Goal: Information Seeking & Learning: Learn about a topic

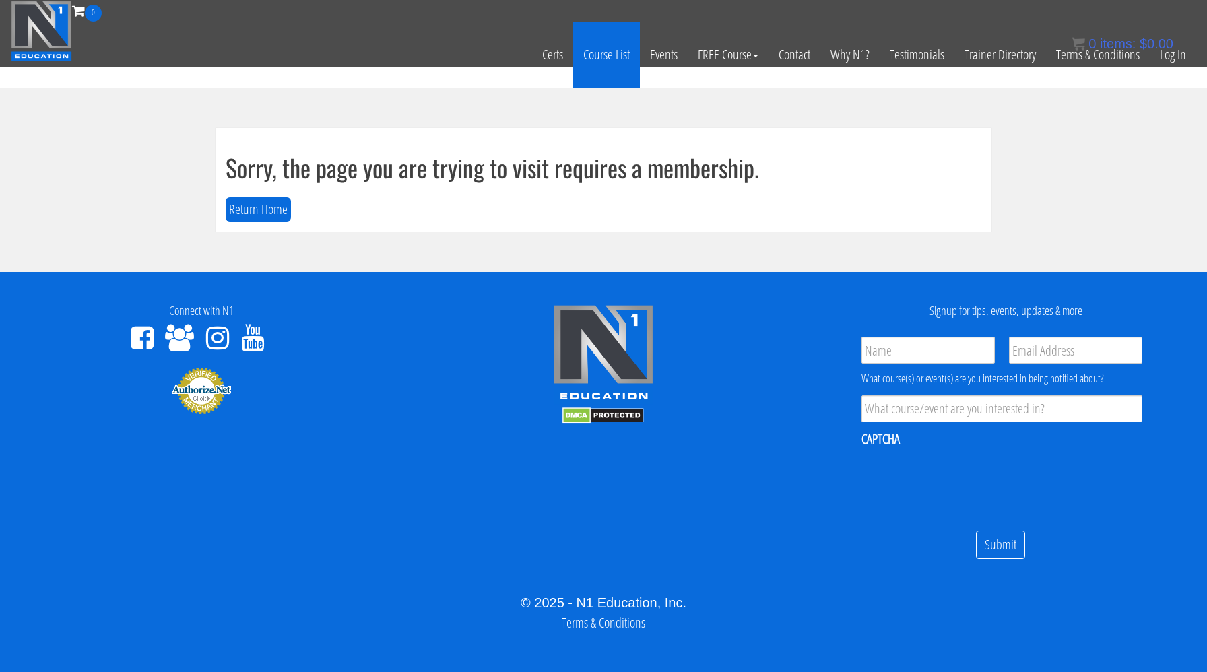
click at [612, 63] on link "Course List" at bounding box center [606, 55] width 67 height 66
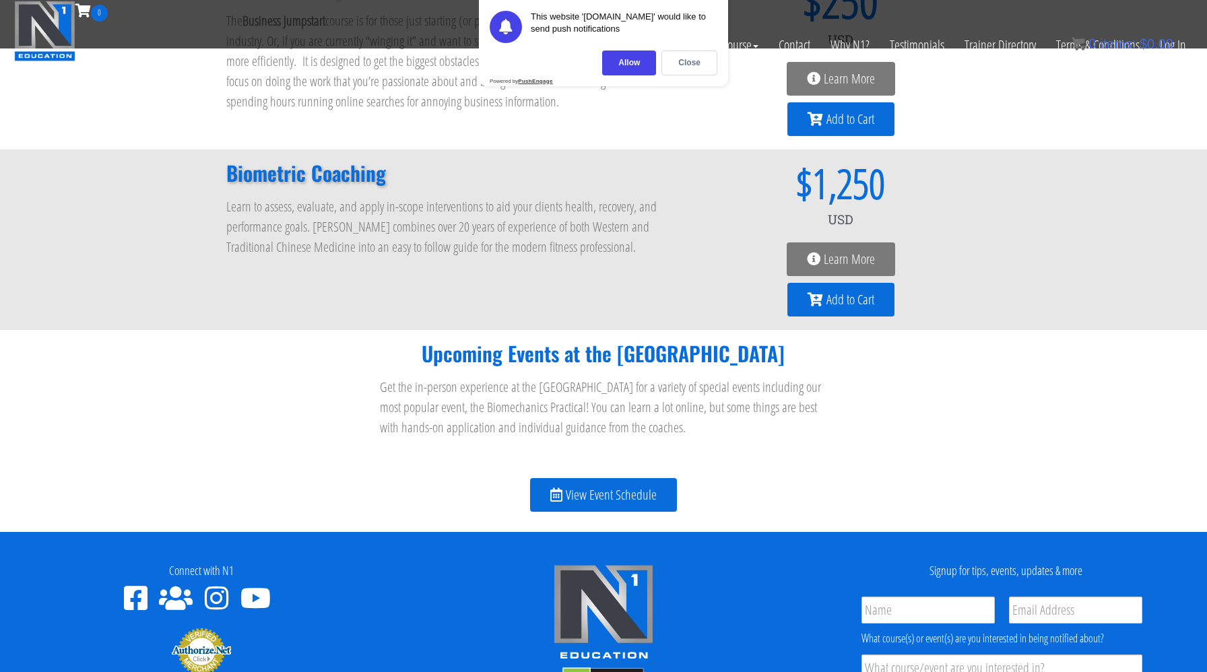
scroll to position [1287, 0]
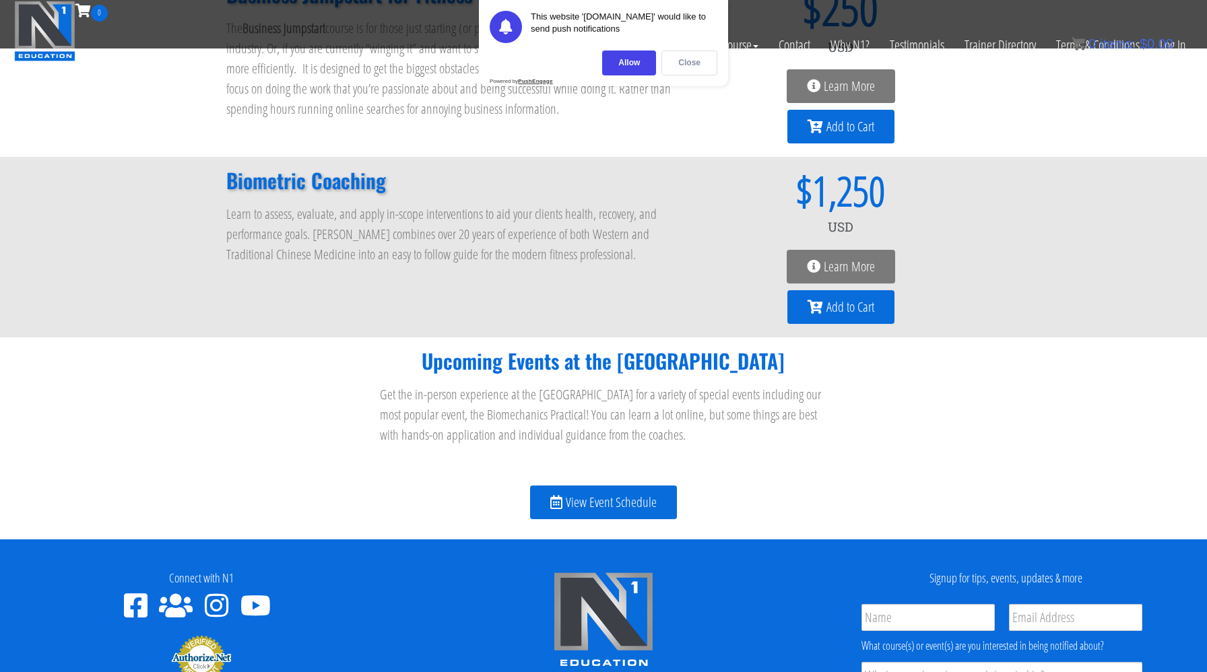
click at [704, 67] on div "Close" at bounding box center [689, 63] width 56 height 25
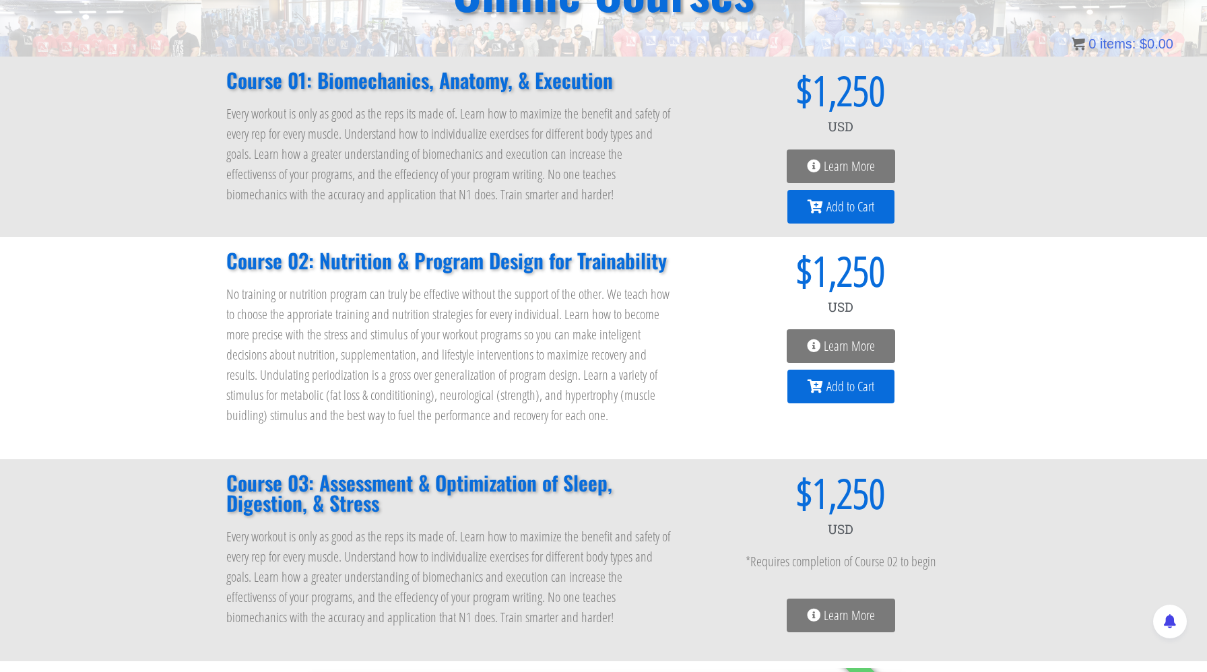
scroll to position [0, 0]
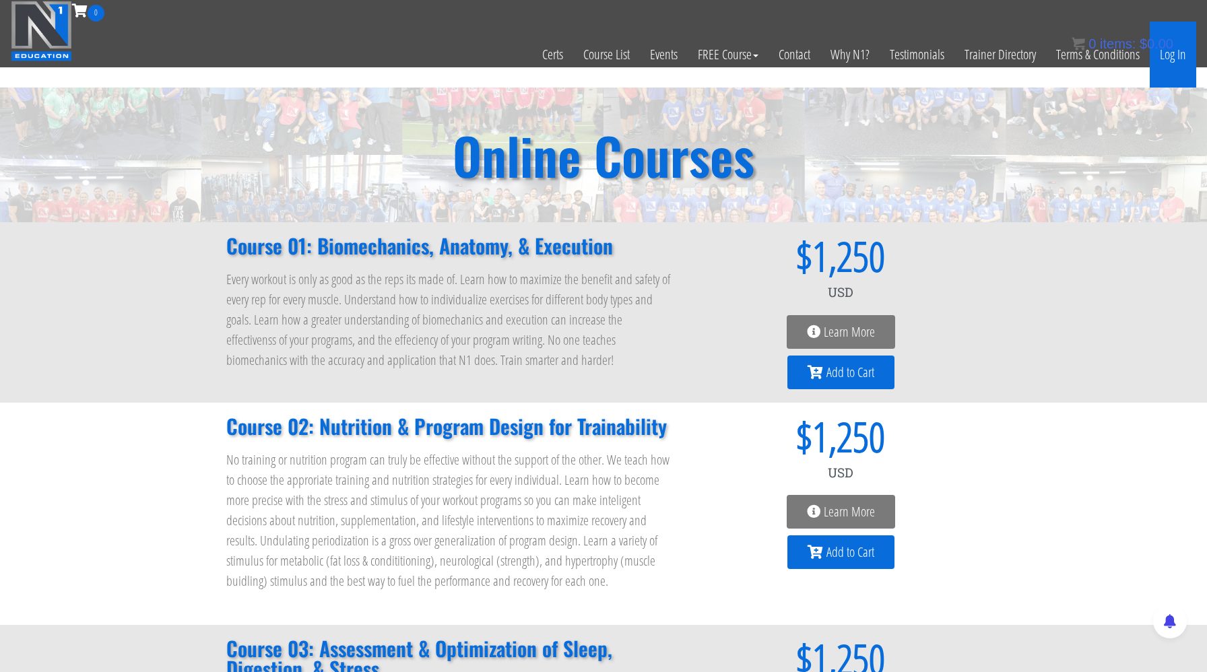
click at [1170, 55] on link "Log In" at bounding box center [1173, 55] width 46 height 66
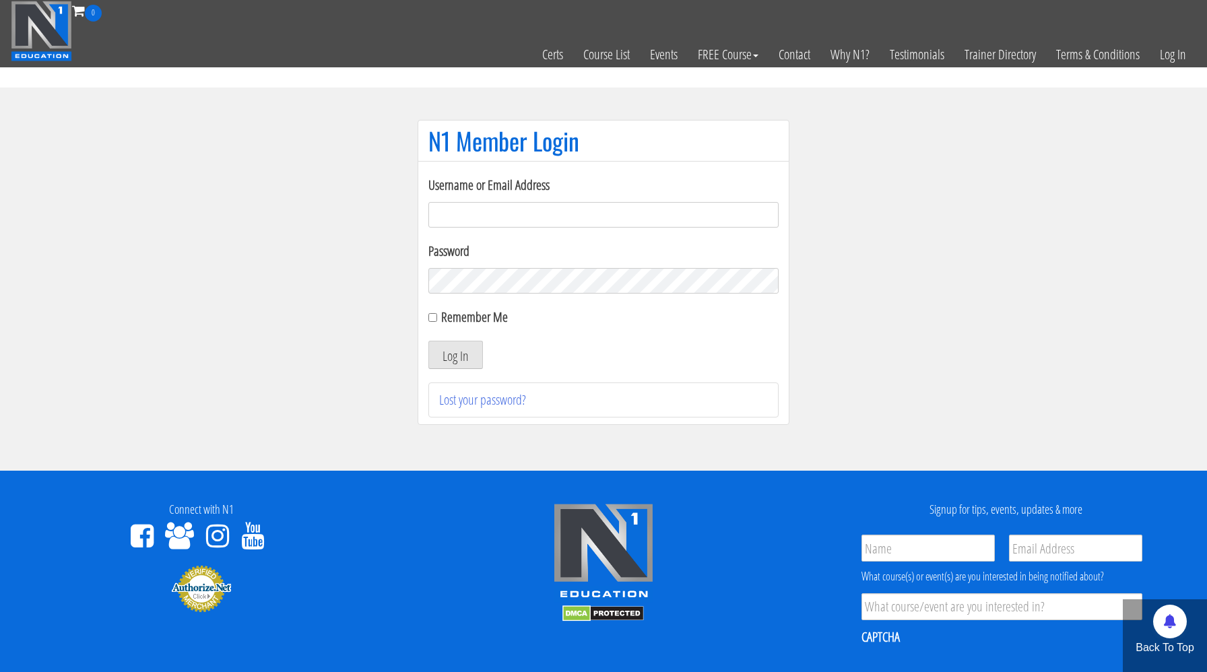
type input "[PERSON_NAME][EMAIL_ADDRESS][DOMAIN_NAME]"
click at [432, 321] on input "Remember Me" at bounding box center [432, 317] width 9 height 9
checkbox input "true"
click at [439, 348] on button "Log In" at bounding box center [455, 355] width 55 height 28
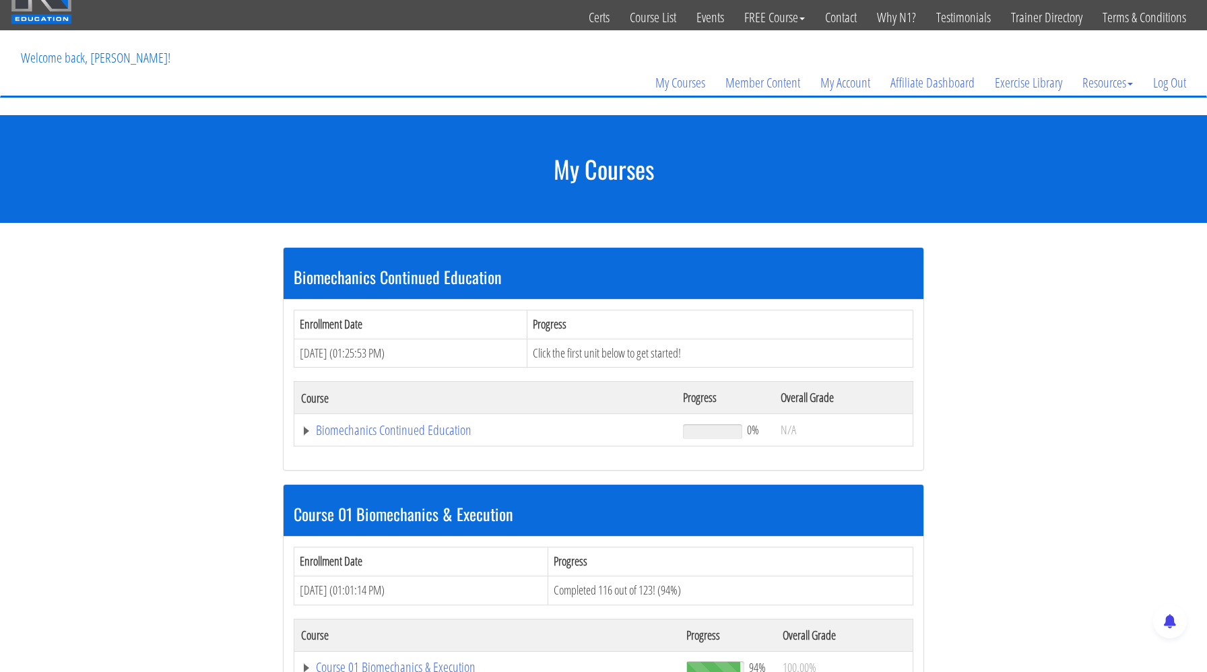
scroll to position [42, 0]
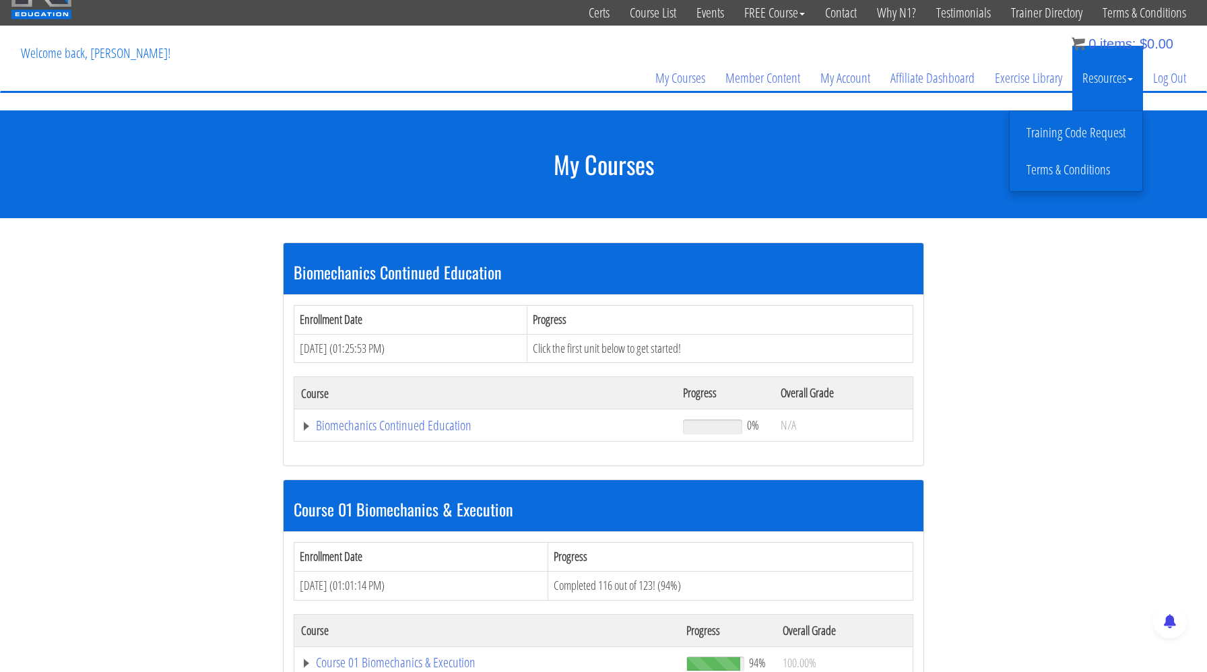
click at [1102, 77] on link "Resources" at bounding box center [1107, 78] width 71 height 65
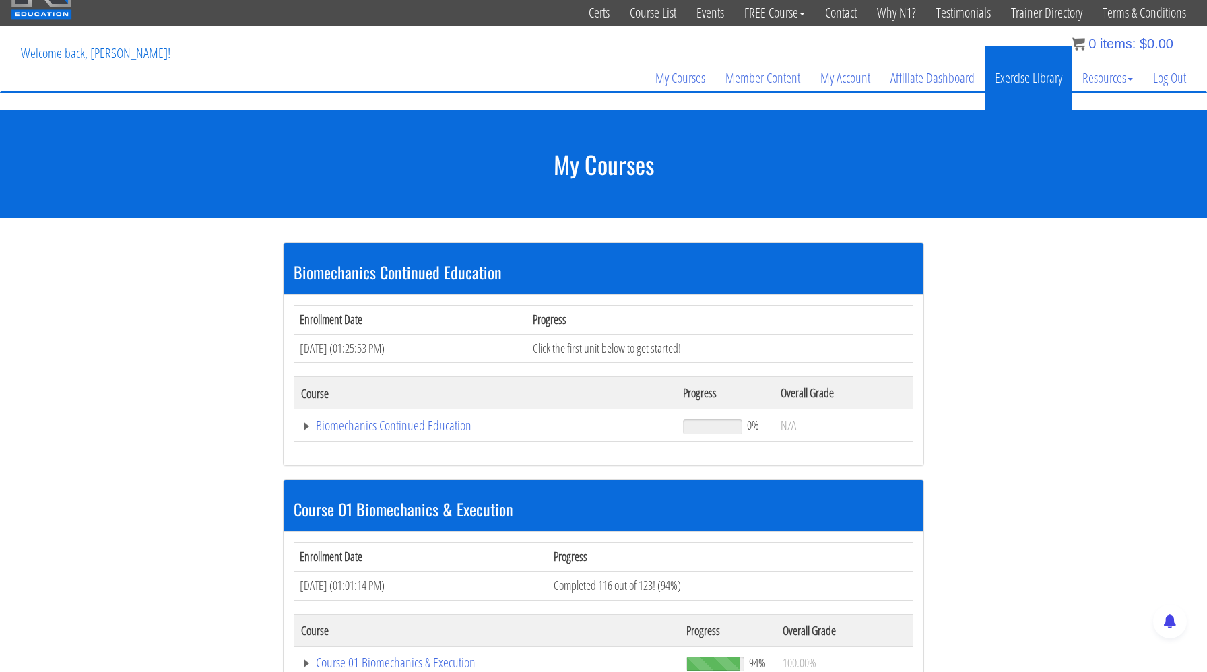
click at [1039, 74] on link "Exercise Library" at bounding box center [1029, 78] width 88 height 65
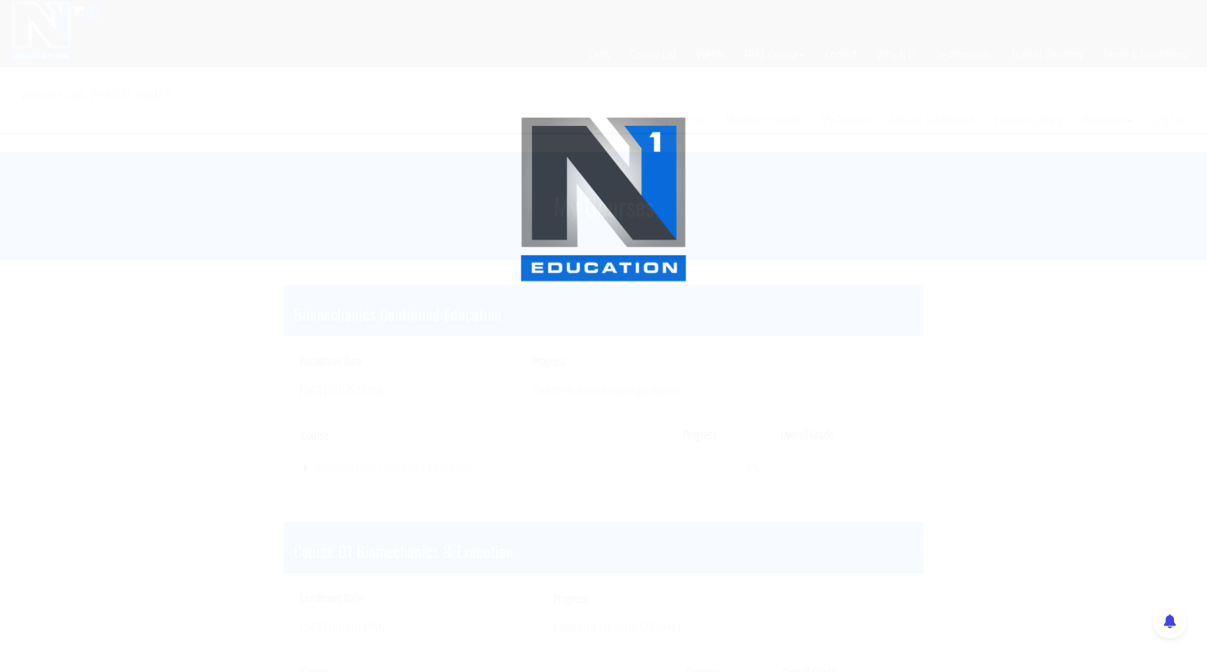
scroll to position [42, 0]
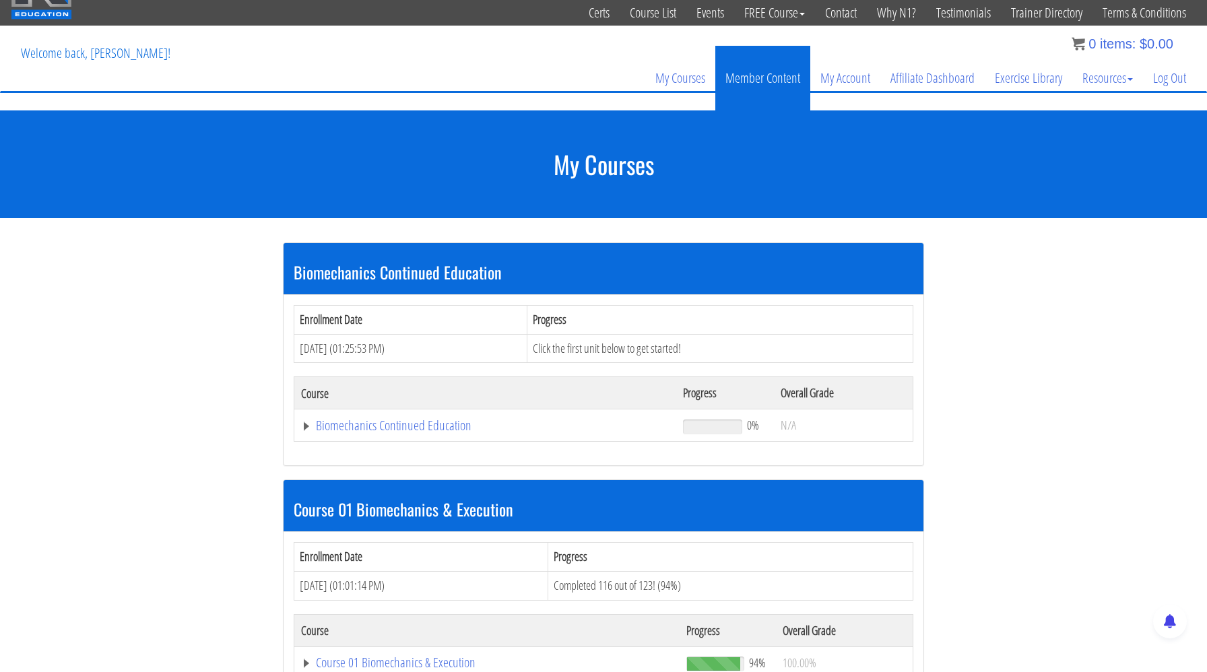
click at [764, 76] on link "Member Content" at bounding box center [762, 78] width 95 height 65
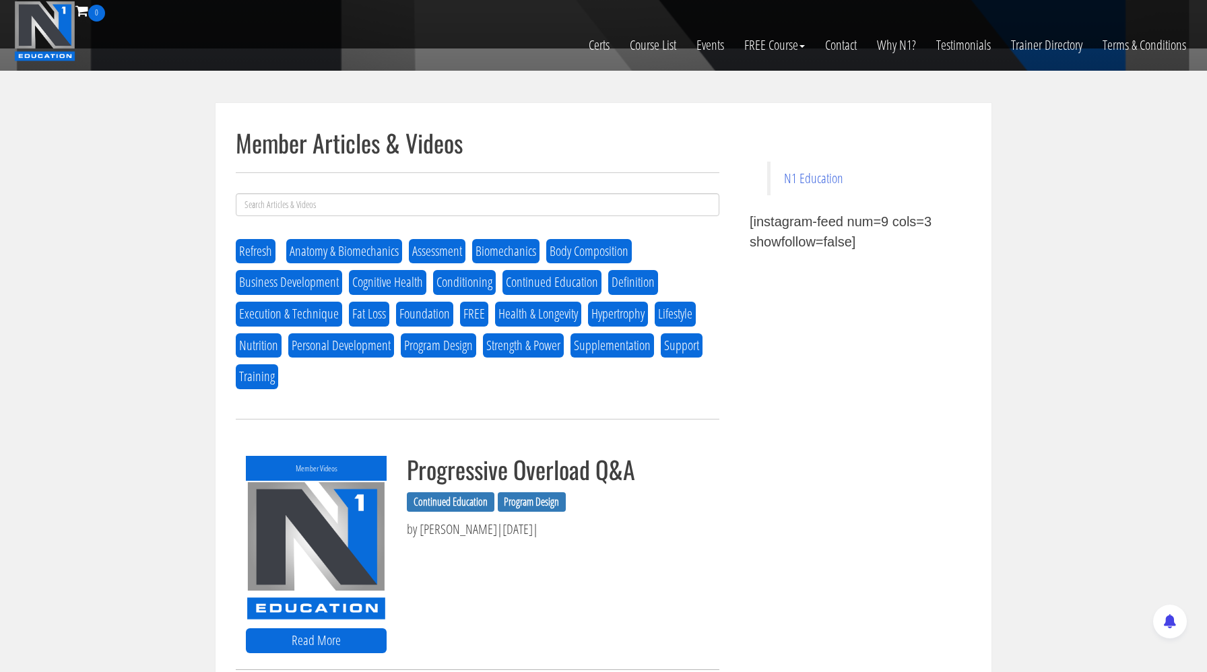
scroll to position [337, 0]
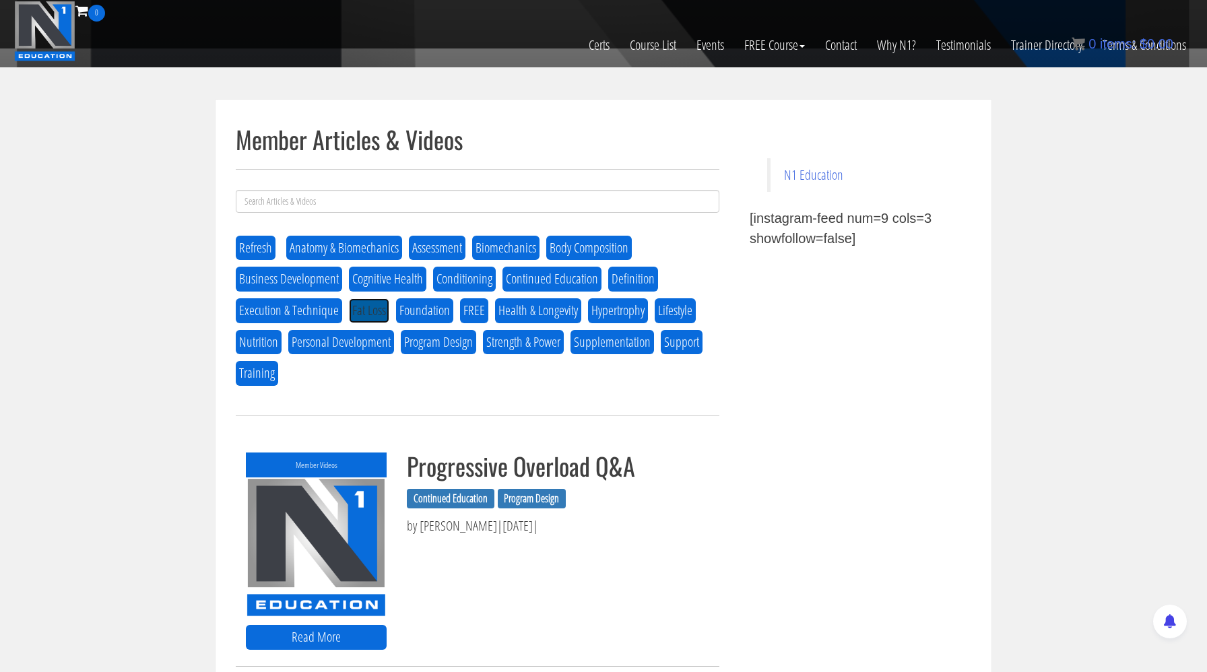
click at [370, 302] on button "Fat Loss" at bounding box center [369, 310] width 40 height 25
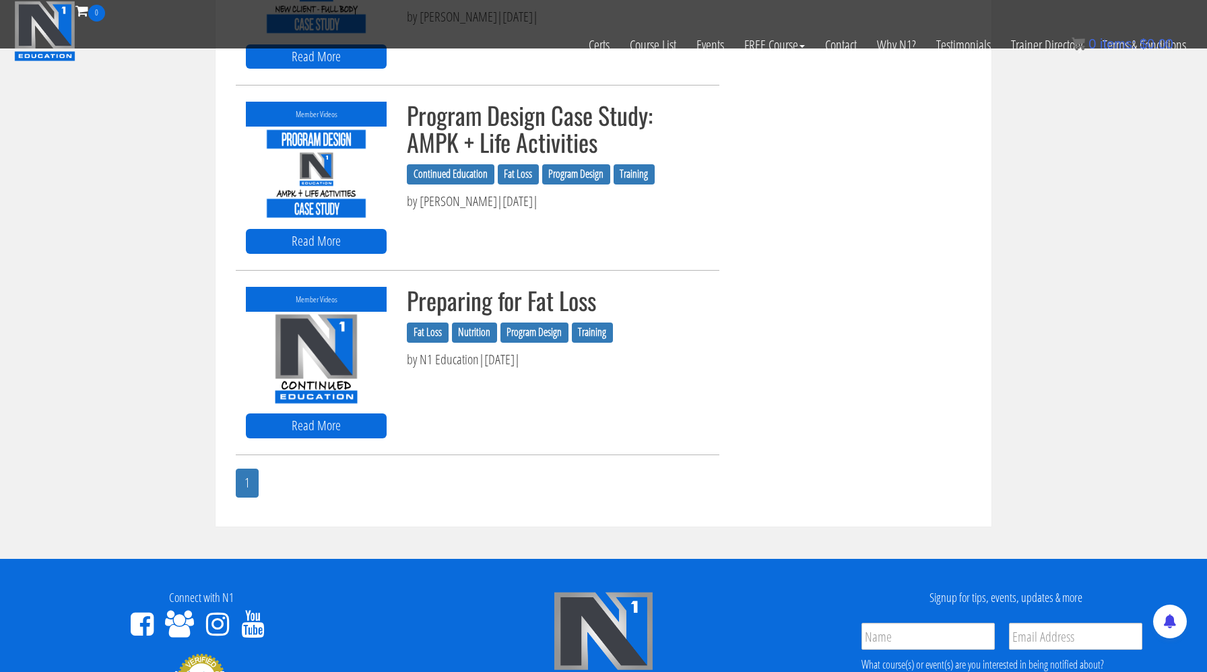
scroll to position [1243, 0]
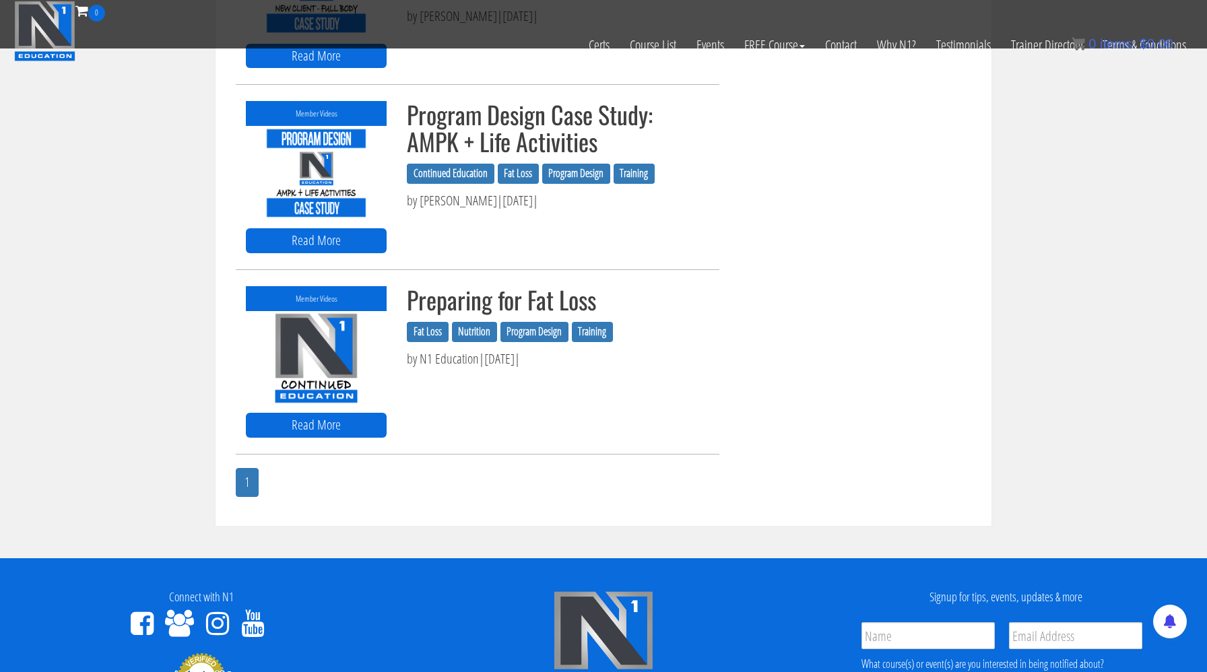
click at [323, 358] on img at bounding box center [316, 358] width 141 height 94
click at [326, 428] on link "Read More" at bounding box center [316, 425] width 141 height 25
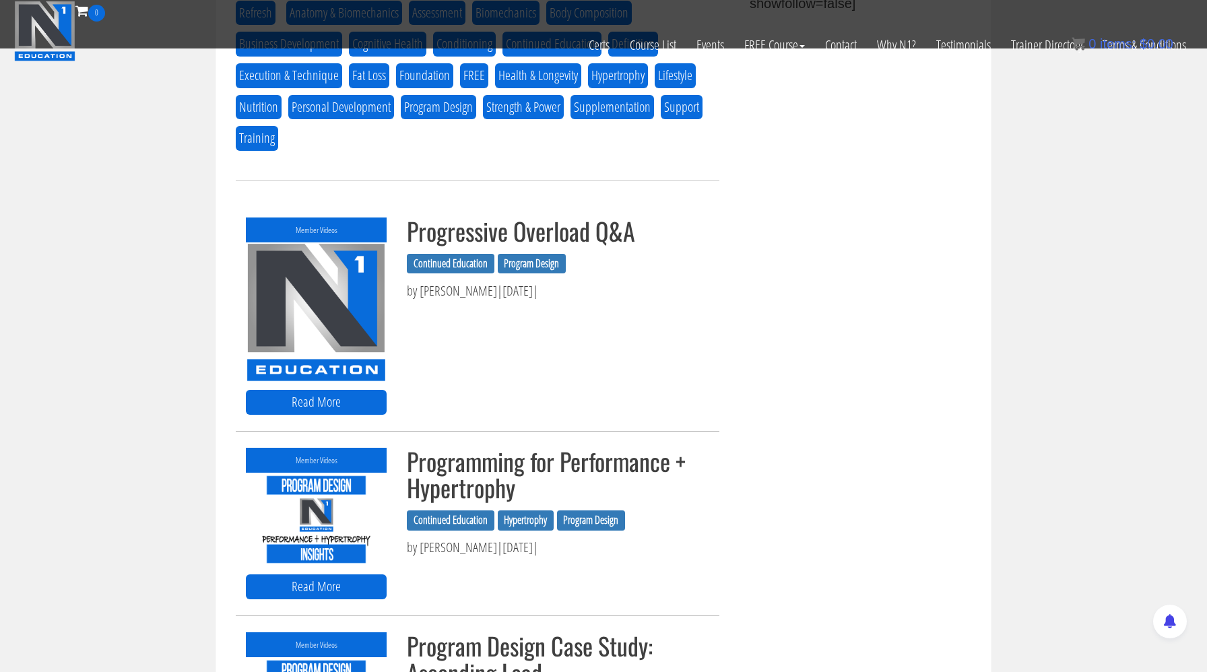
scroll to position [575, 0]
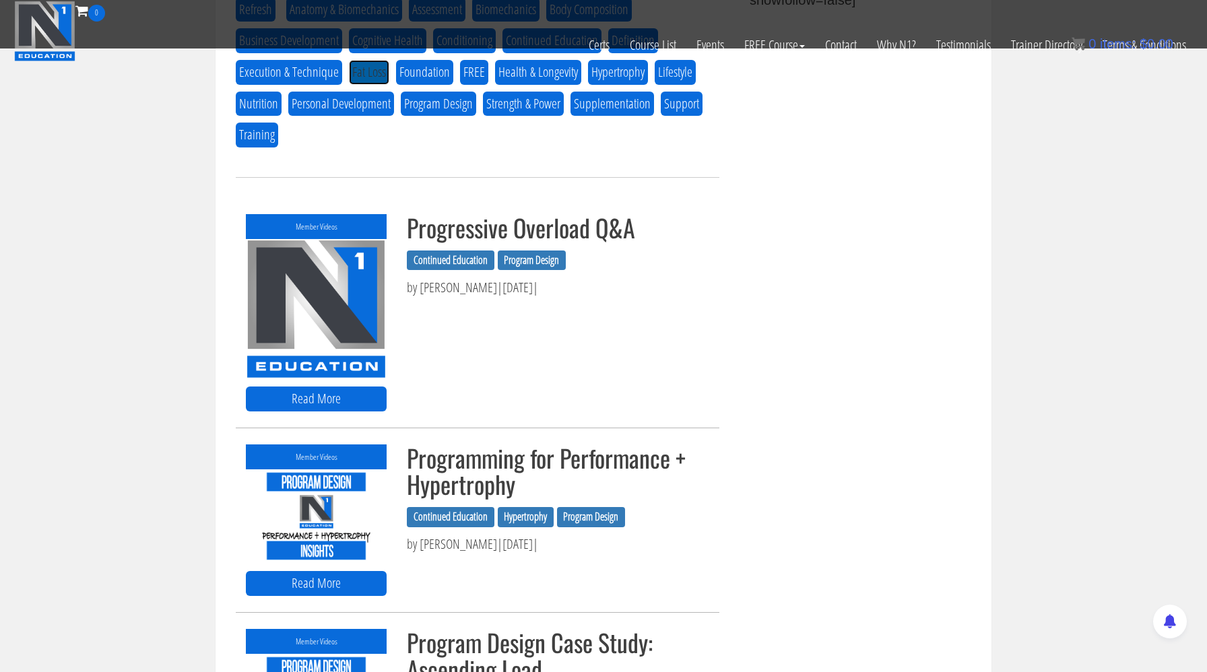
click at [380, 77] on button "Fat Loss" at bounding box center [369, 72] width 40 height 25
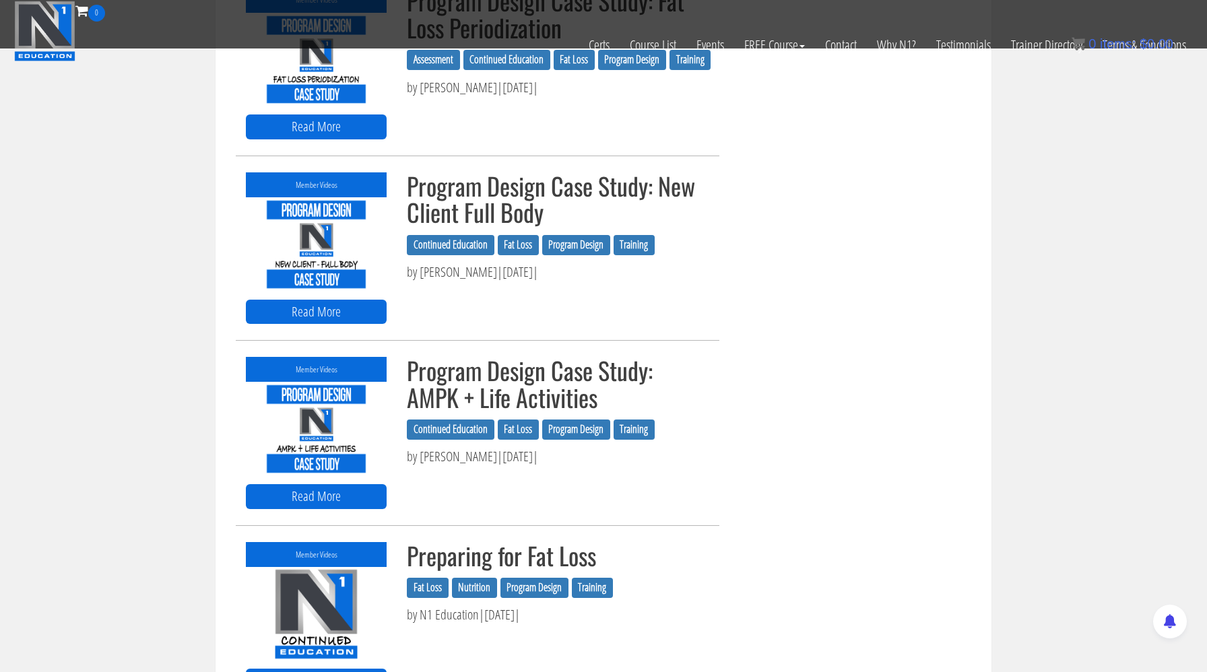
scroll to position [963, 0]
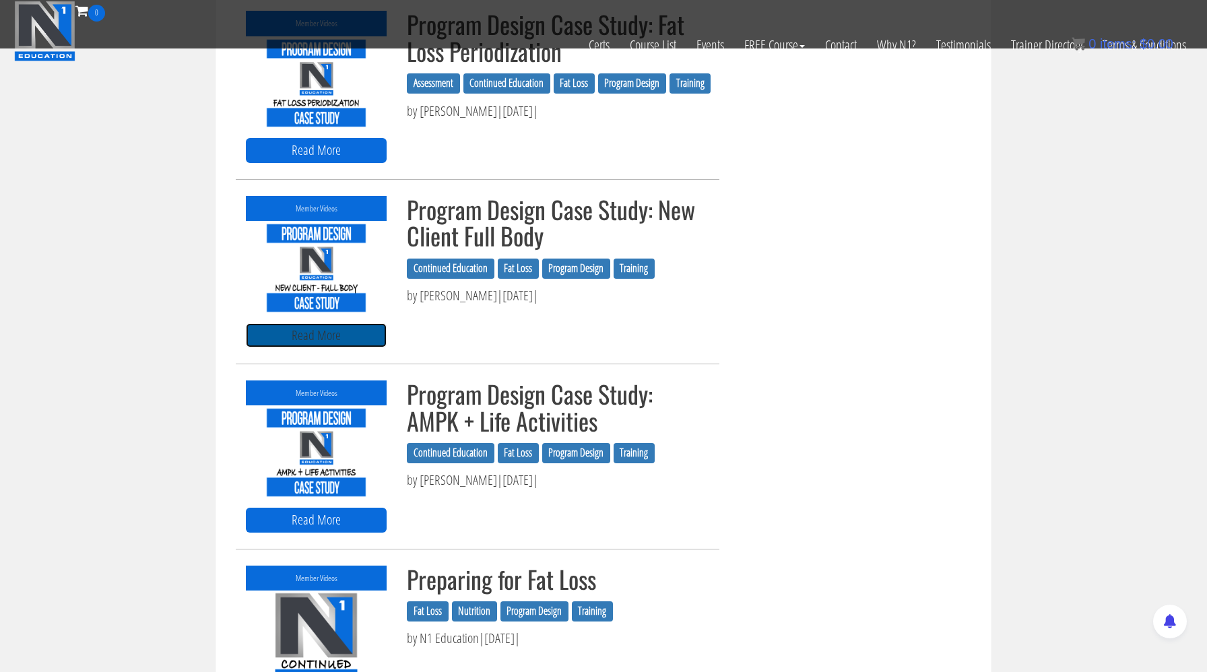
click at [358, 341] on link "Read More" at bounding box center [316, 335] width 141 height 25
